Goal: Task Accomplishment & Management: Complete application form

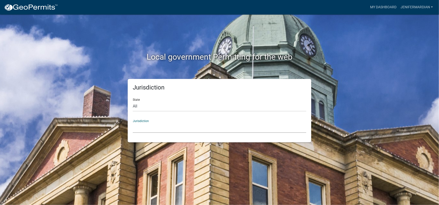
click at [181, 130] on select "[GEOGRAPHIC_DATA], [US_STATE] [GEOGRAPHIC_DATA], [US_STATE][PERSON_NAME][GEOGRA…" at bounding box center [219, 128] width 173 height 10
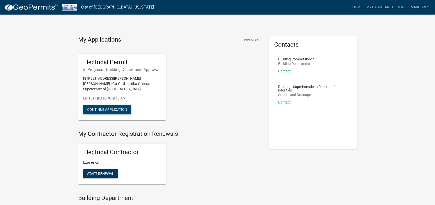
click at [110, 108] on button "Continue Application" at bounding box center [107, 109] width 48 height 9
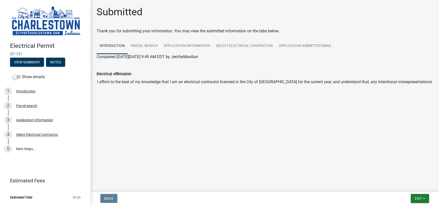
drag, startPoint x: 354, startPoint y: 162, endPoint x: 374, endPoint y: 172, distance: 22.0
click at [389, 176] on main "Submitted Thank you for submitting your information. You may view the submitted…" at bounding box center [264, 95] width 348 height 190
click at [223, 43] on link "Select Electrical Contractor" at bounding box center [244, 46] width 63 height 16
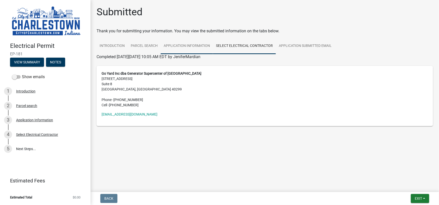
click at [182, 46] on link "Application Information" at bounding box center [187, 46] width 52 height 16
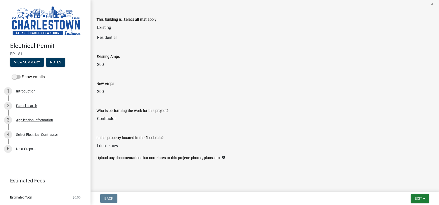
scroll to position [272, 0]
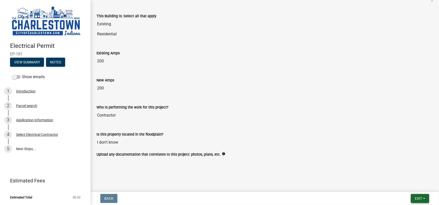
click at [414, 199] on button "Exit" at bounding box center [419, 198] width 18 height 9
click at [258, 178] on main "Submitted Thank you for submitting your information. You may view the submitted…" at bounding box center [264, 95] width 348 height 190
click at [49, 135] on div "Select Electrical Contractor" at bounding box center [37, 135] width 42 height 4
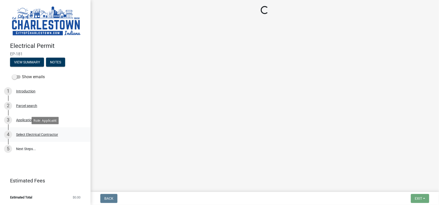
scroll to position [0, 0]
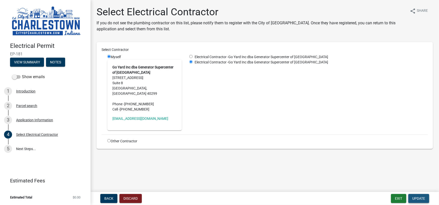
click at [422, 200] on span "Update" at bounding box center [418, 199] width 13 height 4
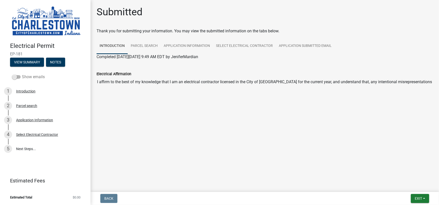
click at [14, 77] on span at bounding box center [16, 77] width 9 height 4
click at [22, 74] on input "Show emails" at bounding box center [22, 74] width 0 height 0
click at [14, 76] on span at bounding box center [16, 77] width 9 height 4
click at [22, 74] on input "Show emails" at bounding box center [22, 74] width 0 height 0
click at [258, 46] on link "Select Electrical Contractor" at bounding box center [244, 46] width 63 height 16
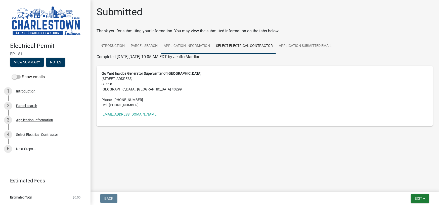
click at [180, 47] on link "Application Information" at bounding box center [187, 46] width 52 height 16
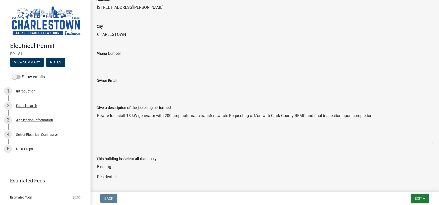
scroll to position [176, 0]
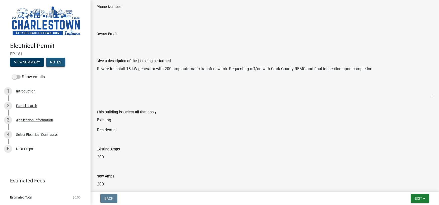
click at [55, 63] on button "Notes" at bounding box center [55, 62] width 19 height 9
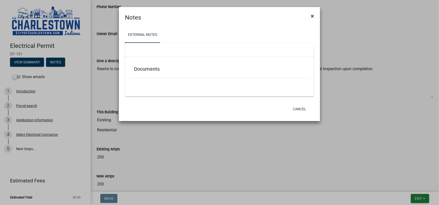
click at [308, 17] on button "×" at bounding box center [311, 16] width 11 height 14
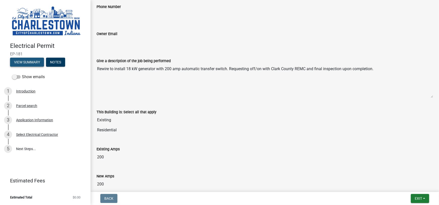
click at [27, 61] on button "View Summary" at bounding box center [27, 62] width 34 height 9
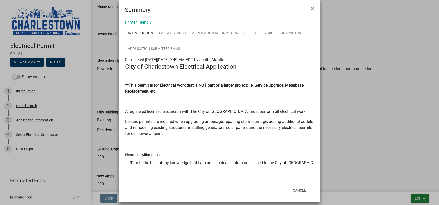
scroll to position [12, 0]
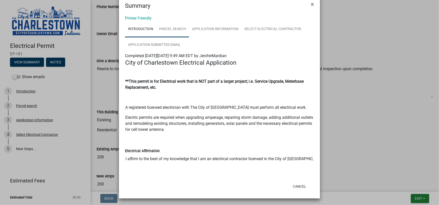
click at [171, 31] on link "Parcel search" at bounding box center [172, 29] width 33 height 16
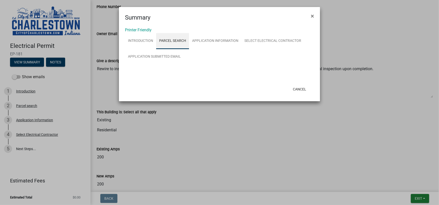
scroll to position [0, 0]
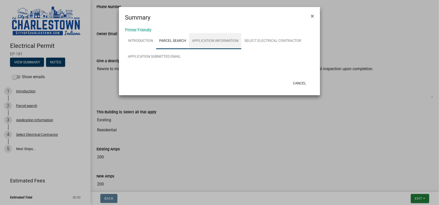
click at [203, 38] on link "Application Information" at bounding box center [215, 41] width 52 height 16
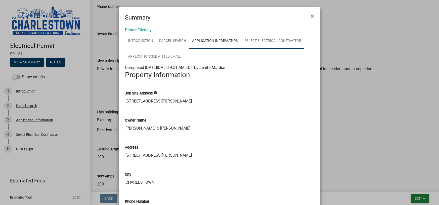
click at [258, 35] on link "Select Electrical Contractor" at bounding box center [272, 41] width 63 height 16
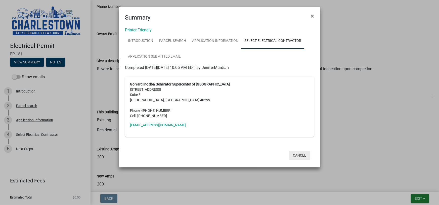
click at [299, 153] on button "Cancel" at bounding box center [299, 155] width 21 height 9
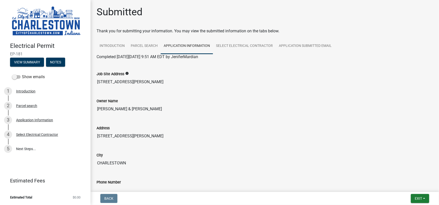
click at [59, 28] on img at bounding box center [46, 21] width 72 height 32
click at [417, 201] on button "Exit" at bounding box center [419, 198] width 18 height 9
click at [409, 188] on button "Save & Exit" at bounding box center [409, 186] width 40 height 12
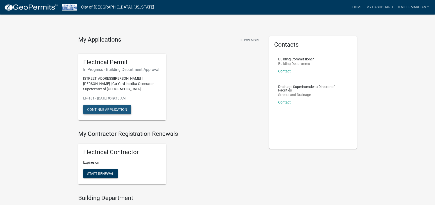
click at [88, 105] on button "Continue Application" at bounding box center [107, 109] width 48 height 9
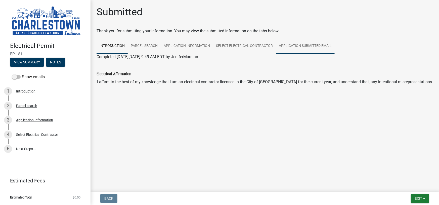
click at [305, 47] on link "Application Submitted Email" at bounding box center [305, 46] width 59 height 16
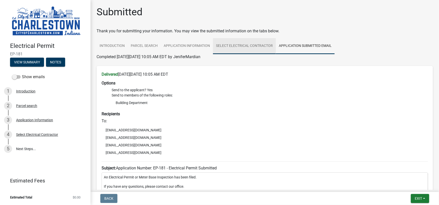
click at [259, 47] on link "Select Electrical Contractor" at bounding box center [244, 46] width 63 height 16
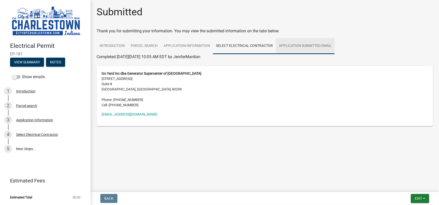
click at [309, 46] on link "Application Submitted Email" at bounding box center [305, 46] width 59 height 16
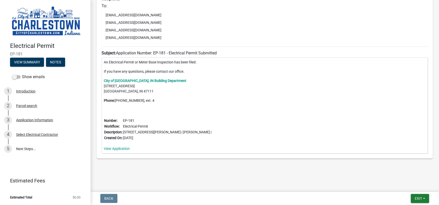
scroll to position [40, 0]
